Goal: Transaction & Acquisition: Register for event/course

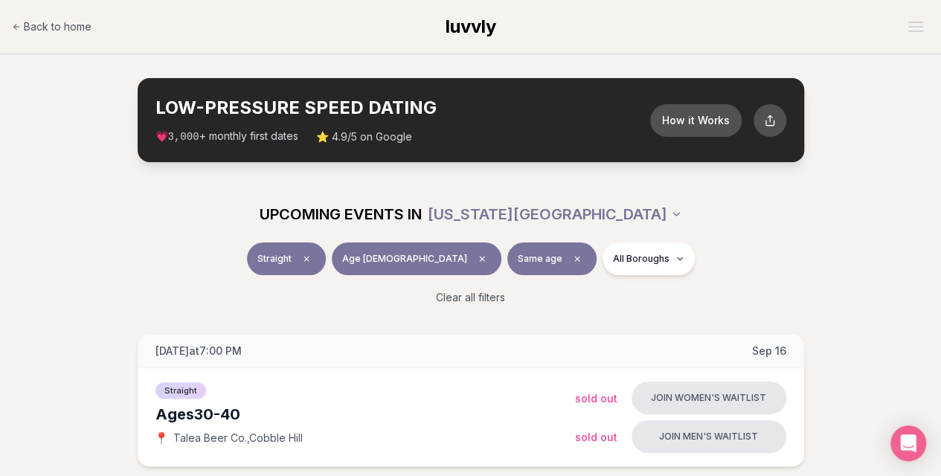
click at [461, 35] on span "luvvly" at bounding box center [471, 27] width 51 height 22
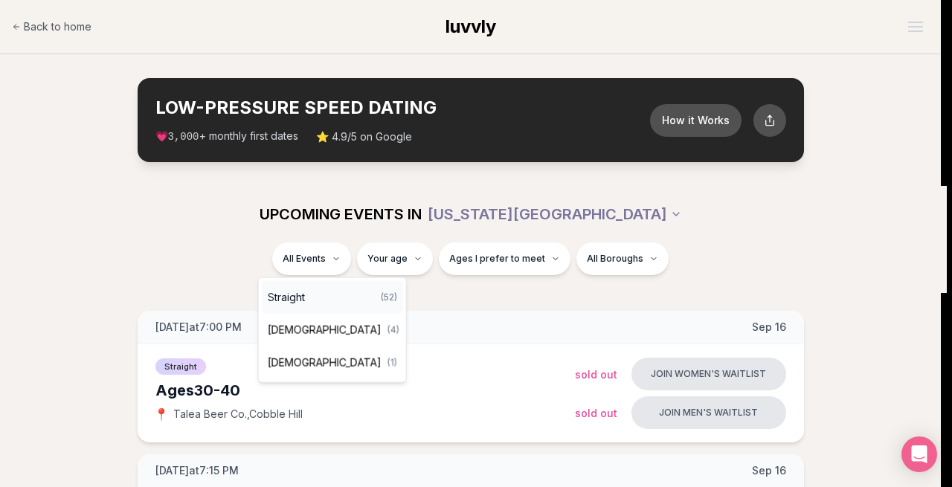
click at [330, 295] on div "Straight ( 52 )" at bounding box center [332, 297] width 141 height 33
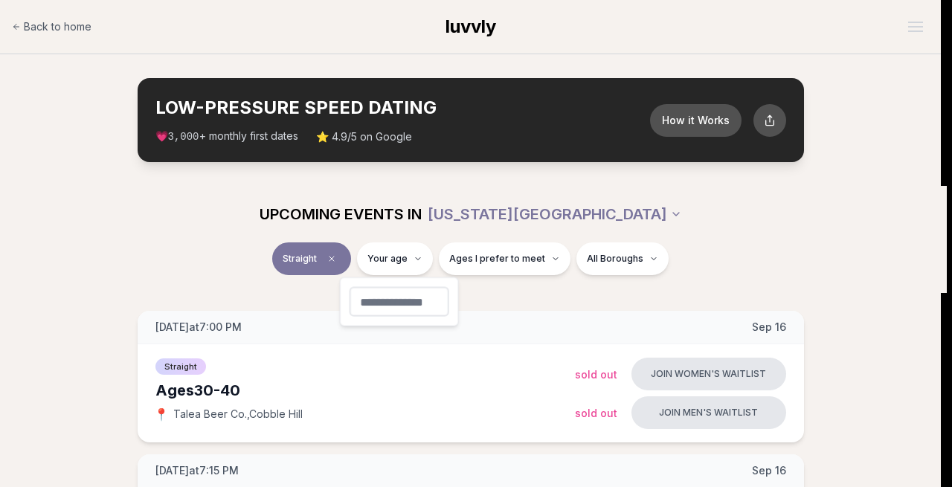
type input "**"
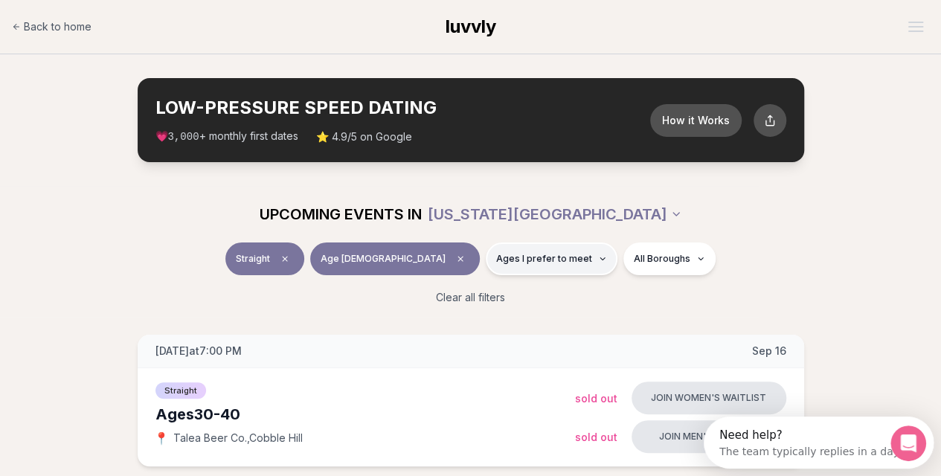
click at [531, 257] on span "Ages I prefer to meet" at bounding box center [544, 259] width 96 height 12
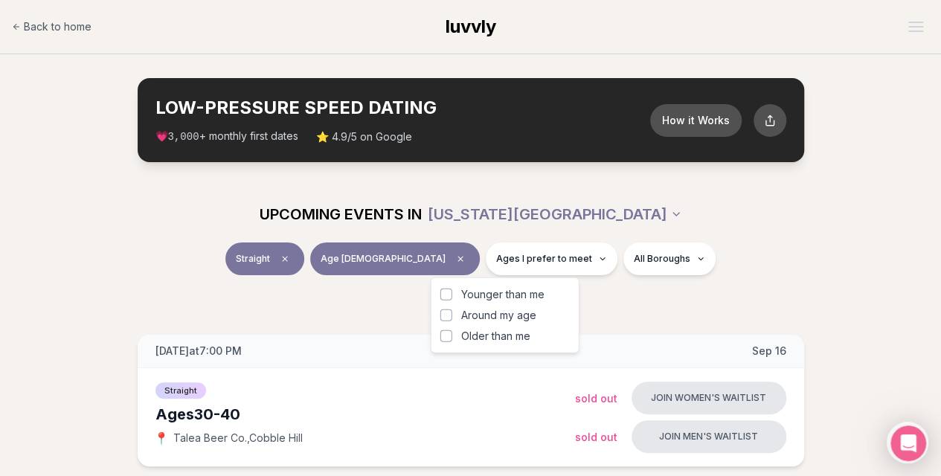
click at [516, 313] on span "Around my age" at bounding box center [498, 315] width 75 height 15
click at [452, 313] on button "Around my age" at bounding box center [447, 316] width 12 height 12
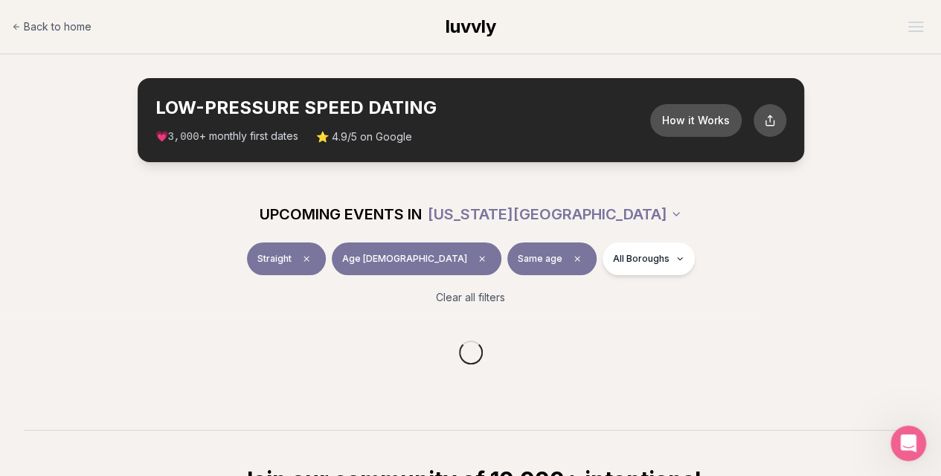
click at [619, 288] on div "Clear all filters" at bounding box center [470, 297] width 833 height 33
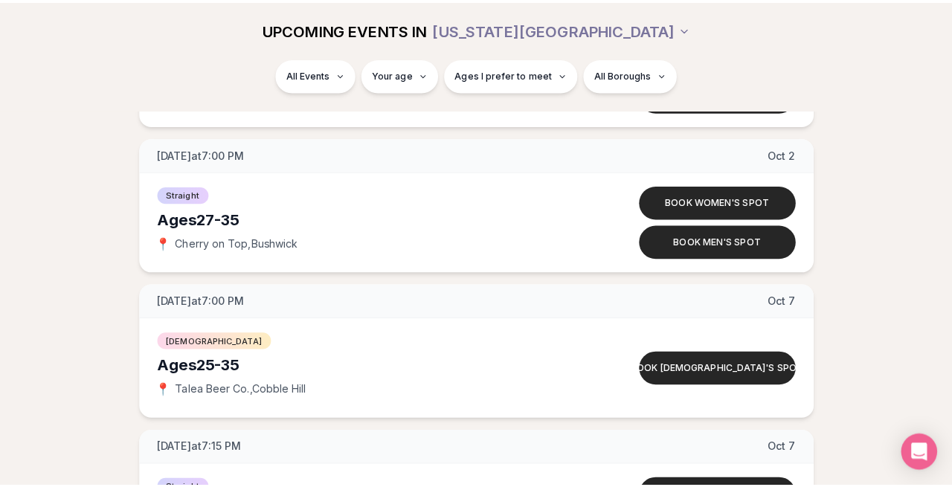
scroll to position [3629, 0]
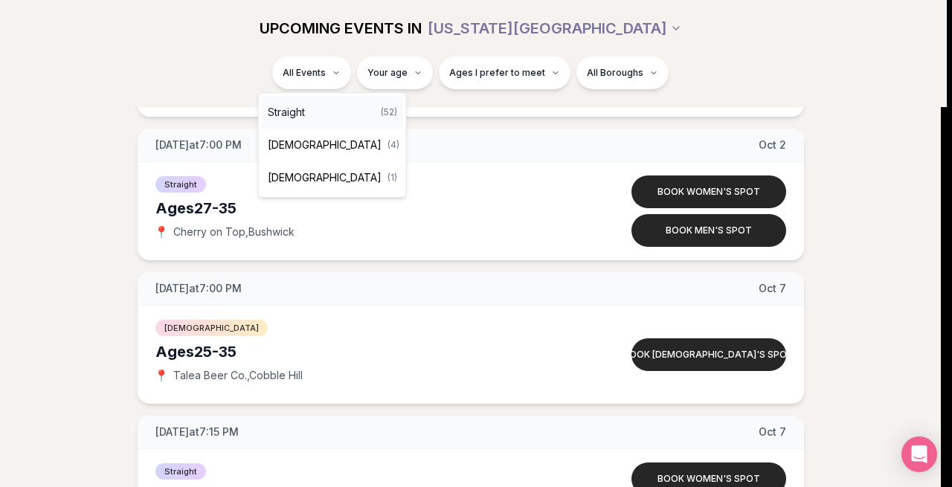
click at [321, 109] on div "Straight ( 52 )" at bounding box center [332, 112] width 141 height 33
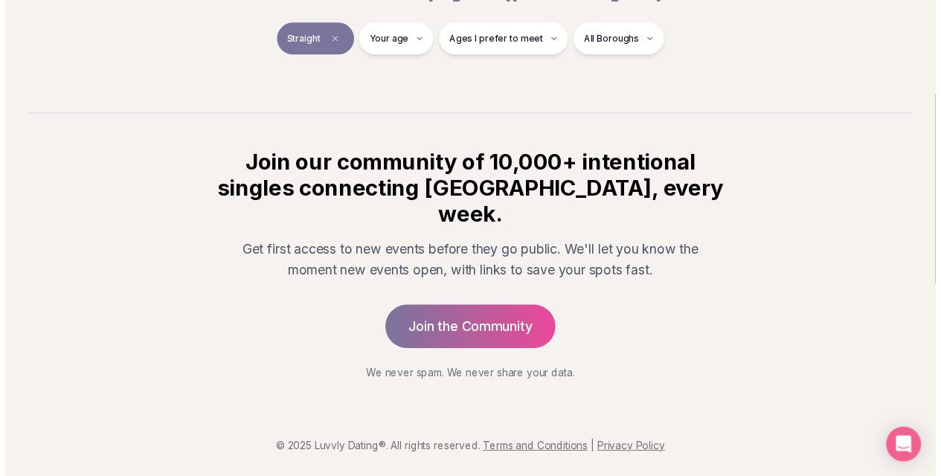
scroll to position [262, 0]
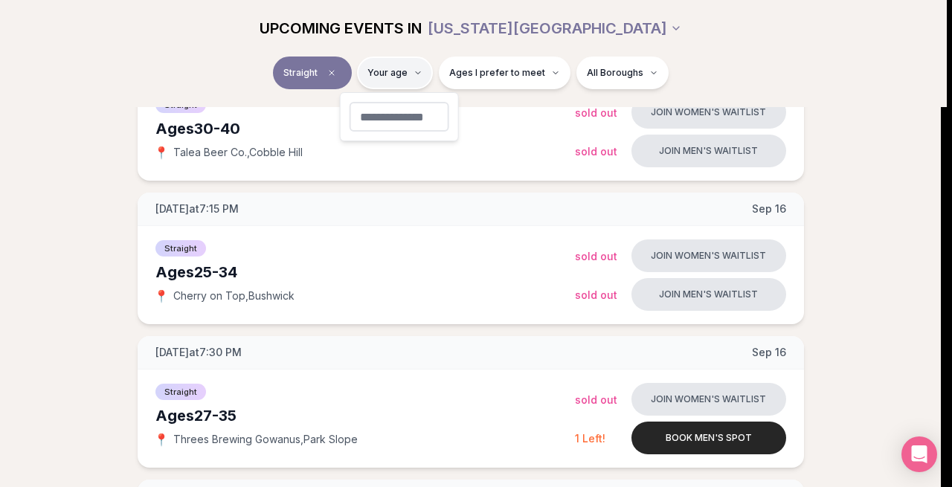
type input "**"
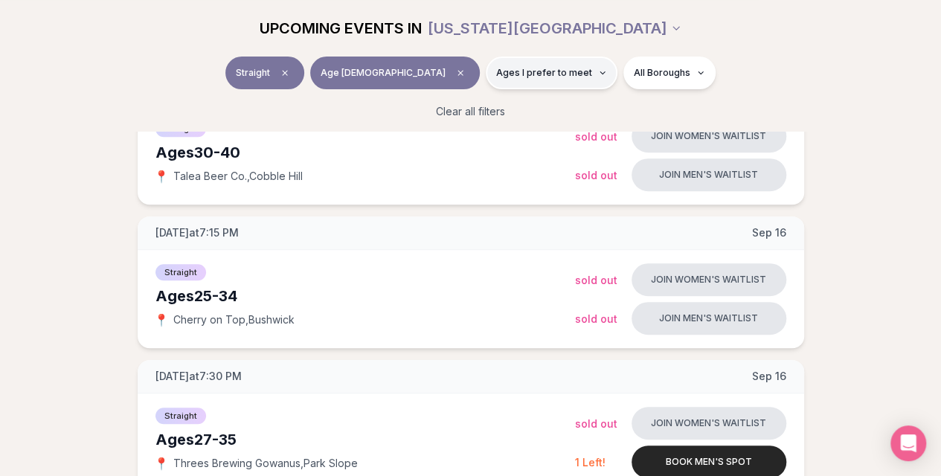
click at [496, 67] on span "Ages I prefer to meet" at bounding box center [544, 73] width 96 height 12
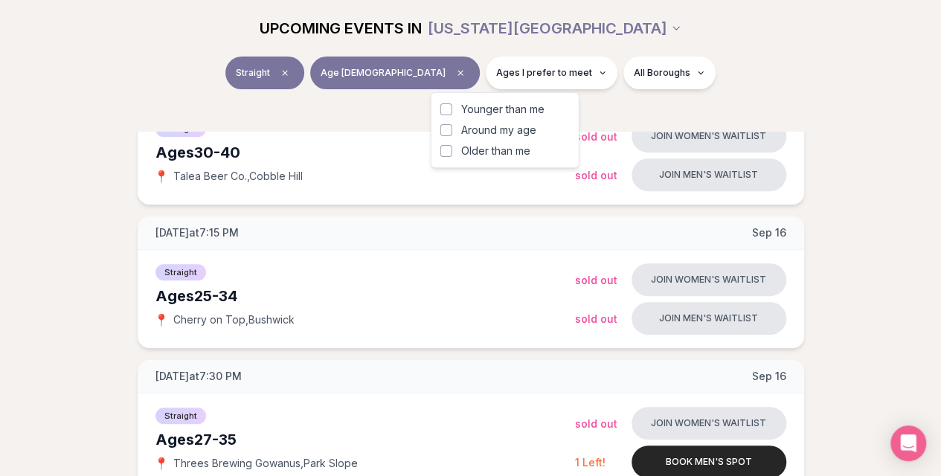
click at [491, 126] on span "Around my age" at bounding box center [498, 130] width 75 height 15
click at [452, 126] on button "Around my age" at bounding box center [447, 130] width 12 height 12
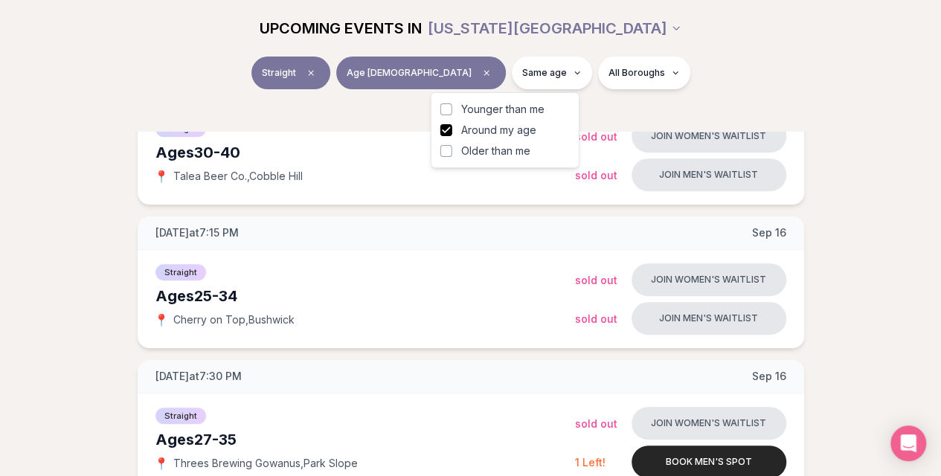
click at [682, 63] on div "Straight Age 29 Same age All Boroughs" at bounding box center [470, 76] width 833 height 39
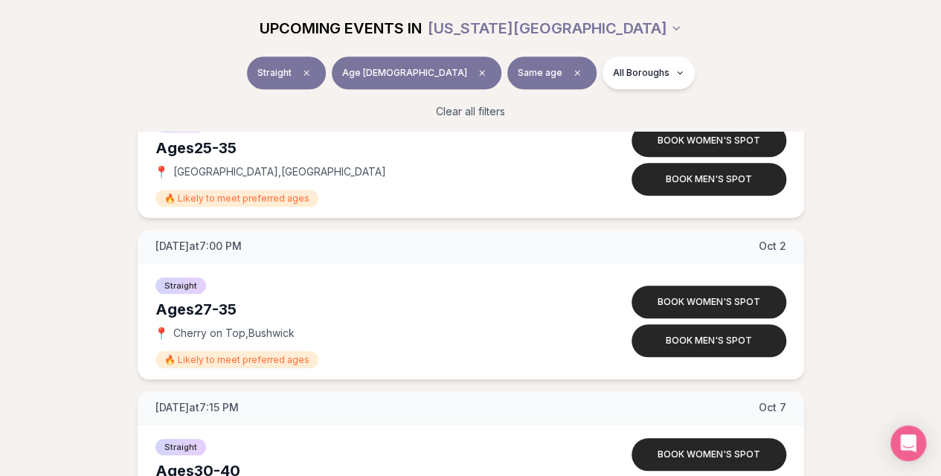
scroll to position [3395, 6]
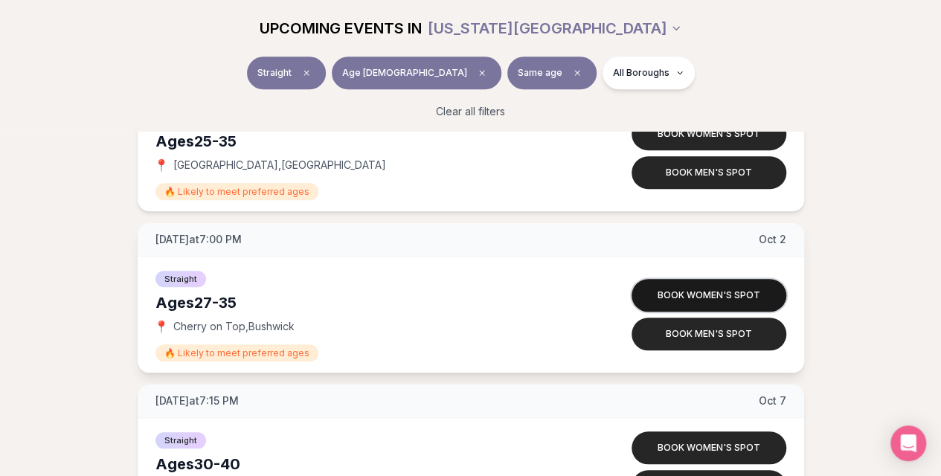
click at [676, 286] on button "Book women's spot" at bounding box center [709, 295] width 155 height 33
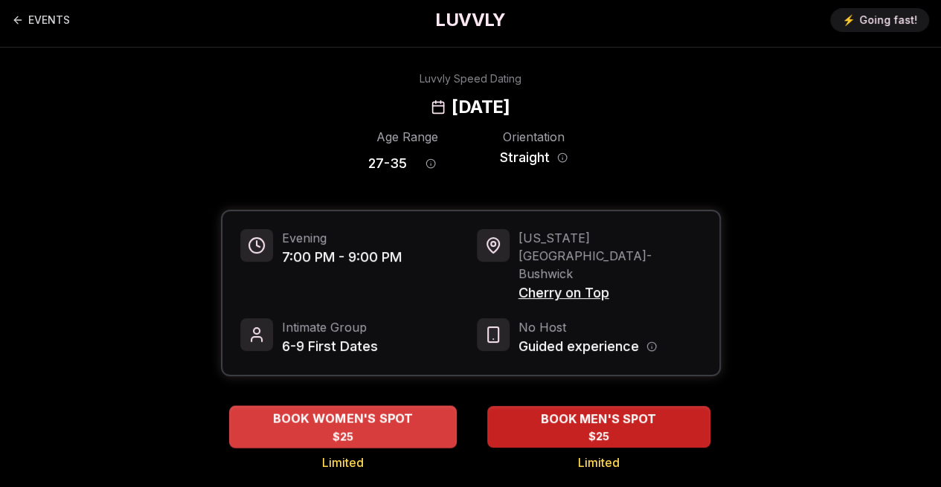
scroll to position [6, 0]
click at [358, 411] on span "BOOK WOMEN'S SPOT" at bounding box center [342, 420] width 147 height 18
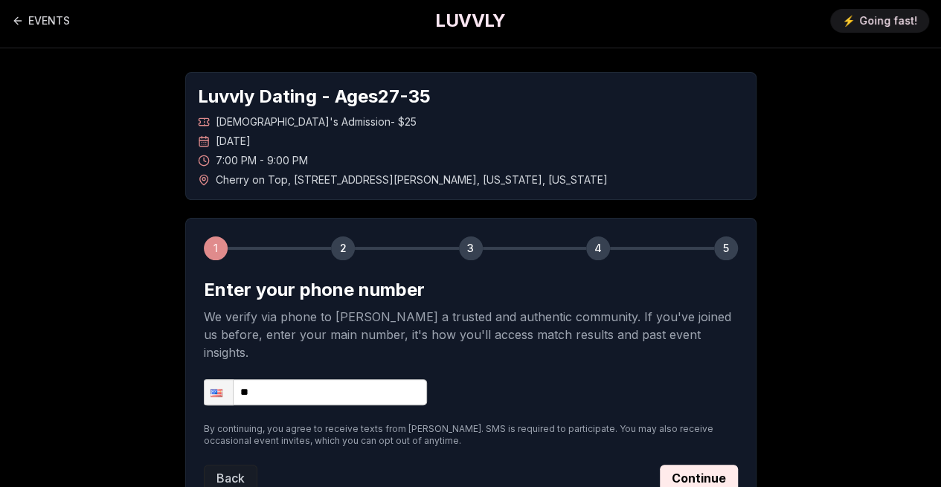
click at [351, 379] on input "**" at bounding box center [315, 392] width 223 height 26
type input "**********"
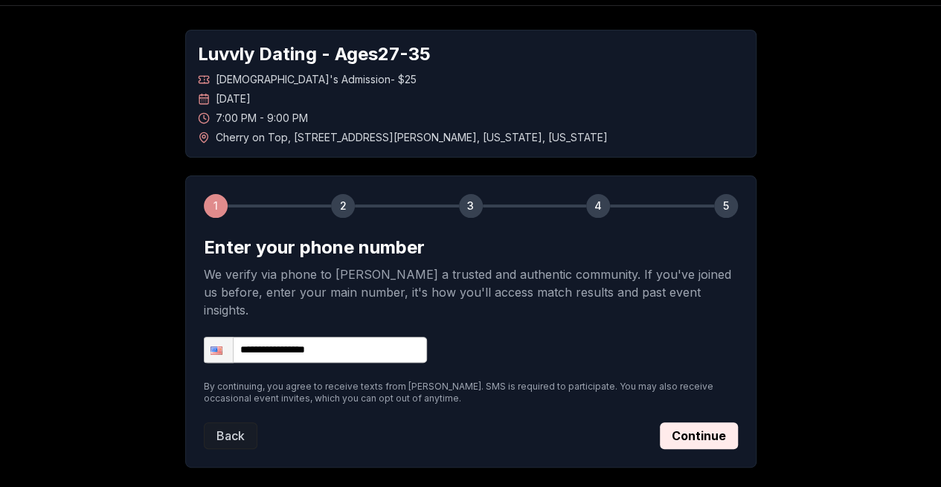
scroll to position [50, 0]
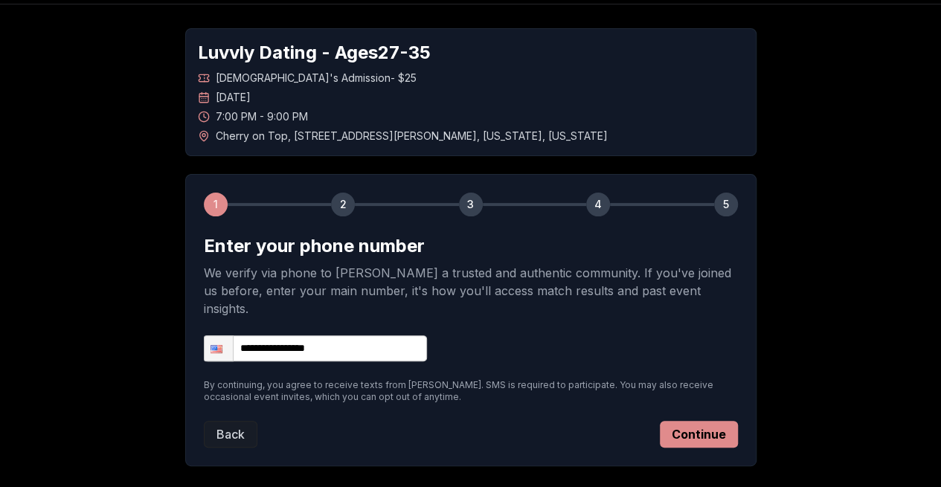
click at [708, 421] on button "Continue" at bounding box center [699, 434] width 78 height 27
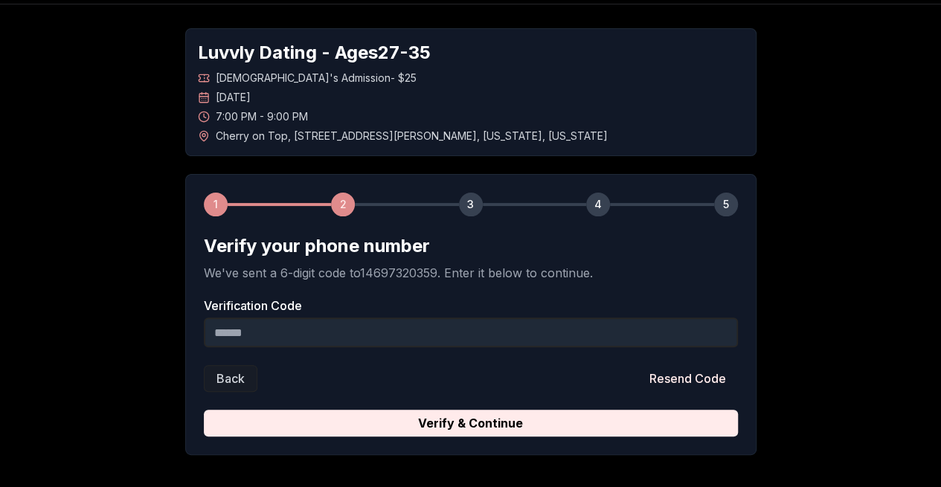
click at [505, 327] on input "Verification Code" at bounding box center [471, 333] width 534 height 30
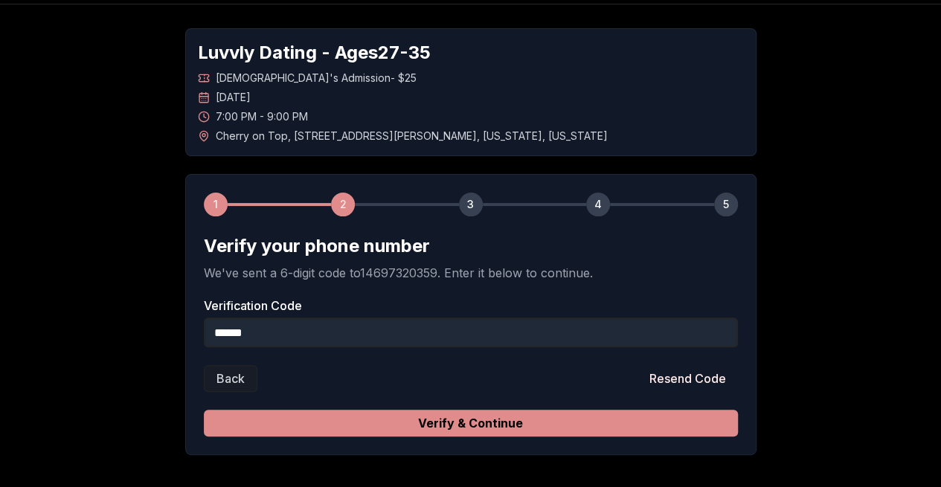
type input "******"
click at [439, 423] on button "Verify & Continue" at bounding box center [471, 423] width 534 height 27
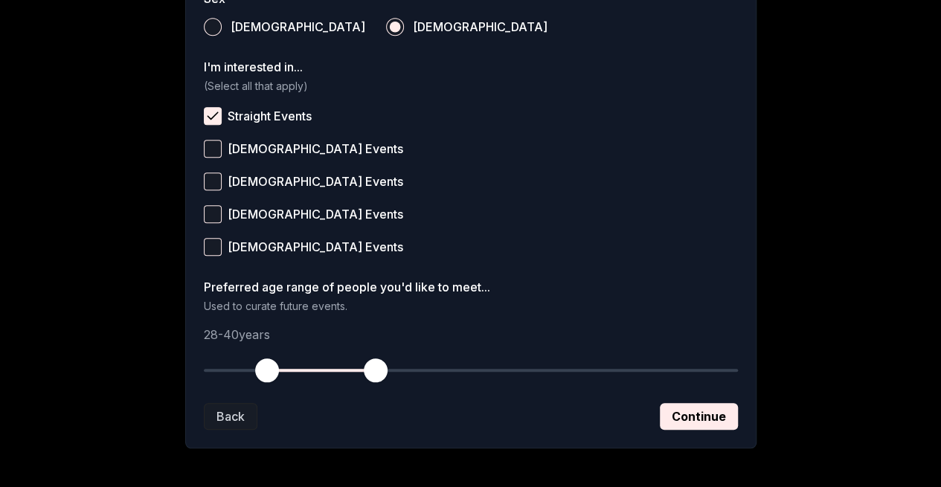
scroll to position [575, 0]
click at [691, 414] on button "Continue" at bounding box center [699, 416] width 78 height 27
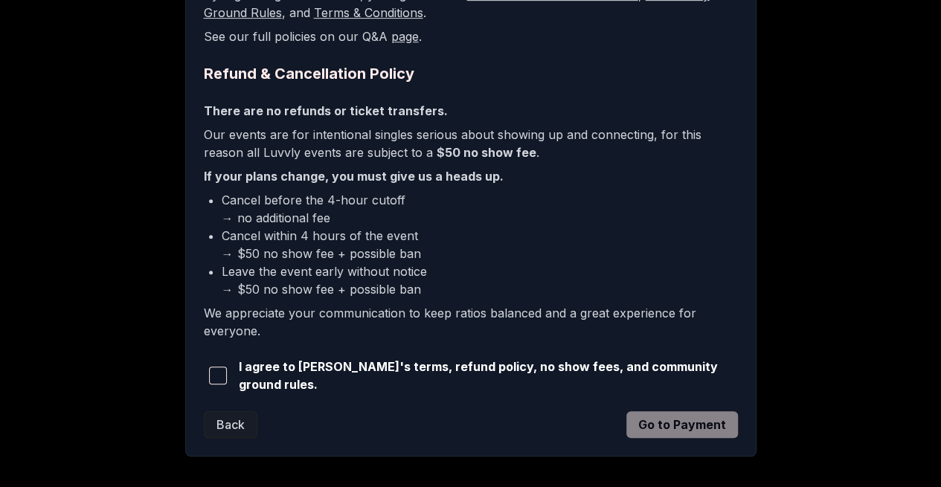
scroll to position [329, 0]
click at [222, 369] on span "button" at bounding box center [218, 375] width 18 height 18
click at [666, 411] on button "Go to Payment" at bounding box center [683, 424] width 112 height 27
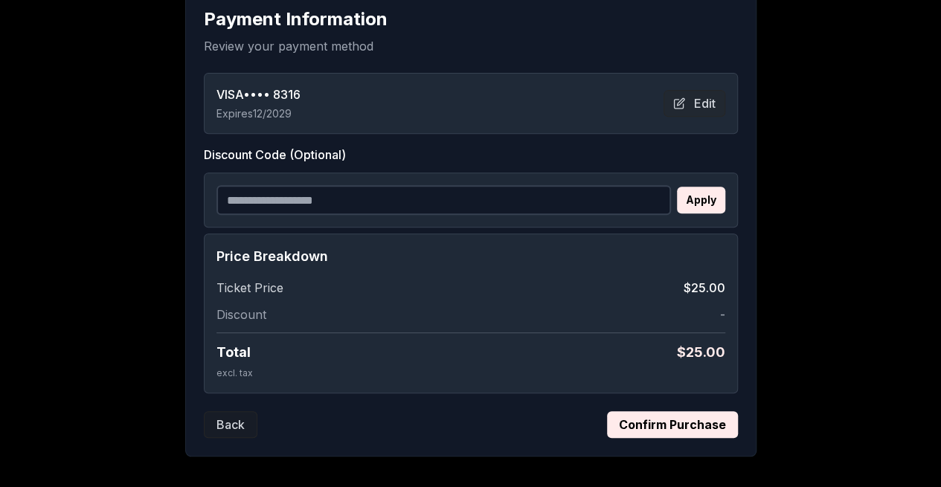
scroll to position [341, 0]
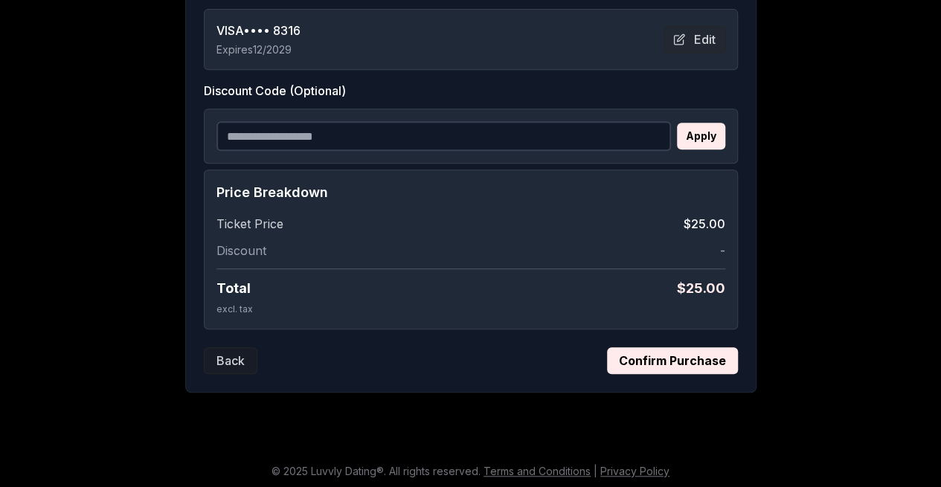
click at [687, 355] on button "Confirm Purchase" at bounding box center [672, 361] width 131 height 27
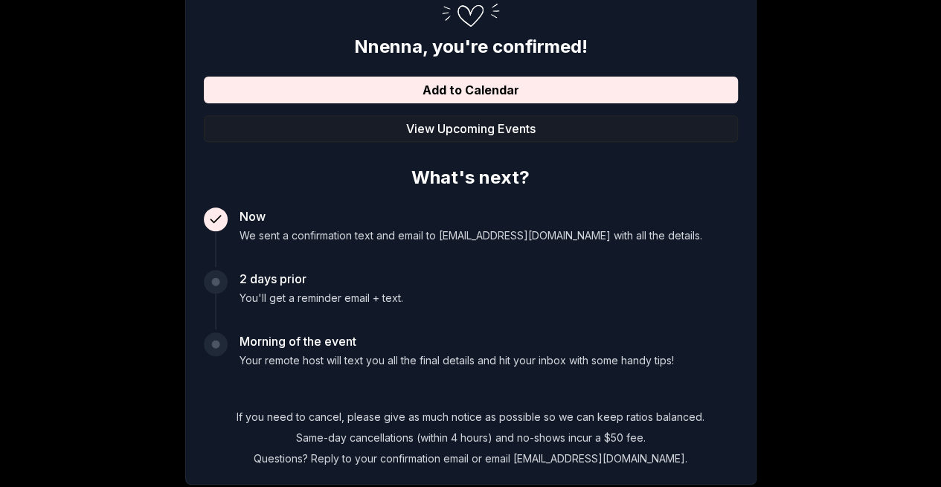
scroll to position [244, 0]
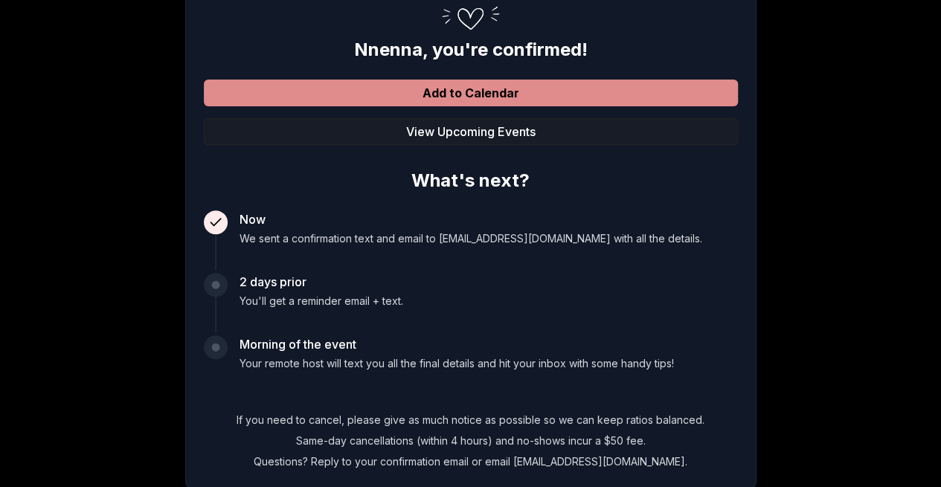
click at [415, 97] on button "Add to Calendar" at bounding box center [471, 93] width 534 height 27
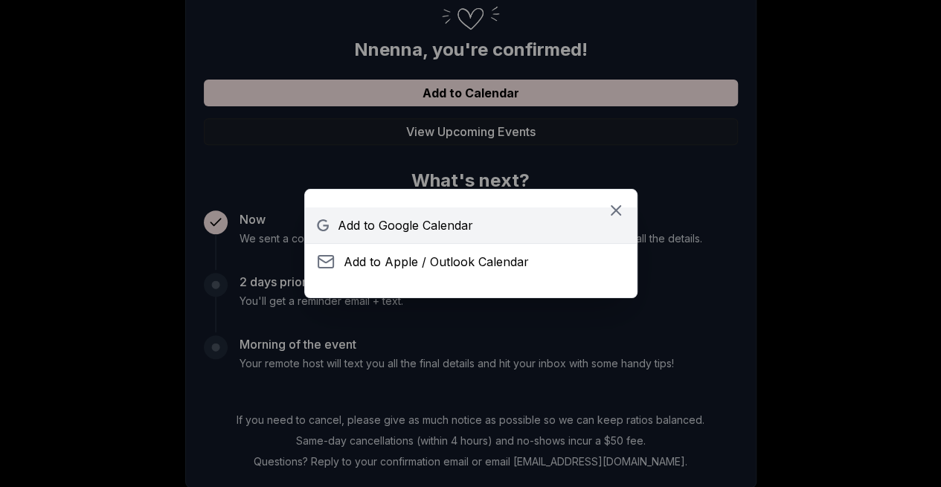
click at [418, 225] on span "Add to Google Calendar" at bounding box center [405, 226] width 135 height 18
